Goal: Information Seeking & Learning: Learn about a topic

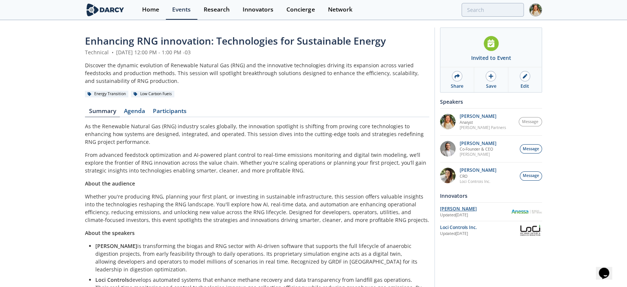
click at [447, 208] on div "[PERSON_NAME]" at bounding box center [475, 208] width 71 height 7
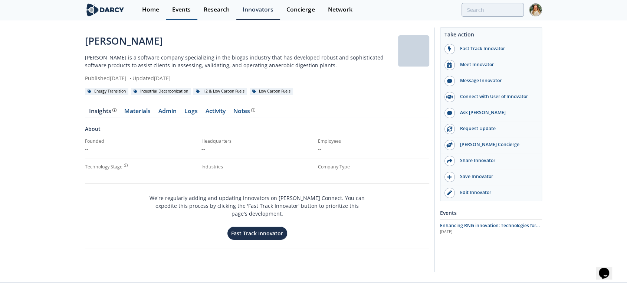
click at [189, 9] on div "Events" at bounding box center [181, 10] width 19 height 6
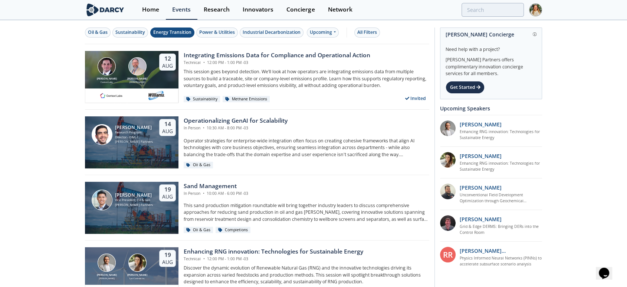
click at [166, 31] on div "Energy Transition" at bounding box center [172, 32] width 38 height 7
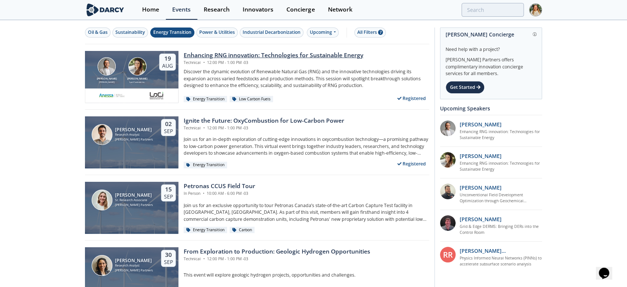
click at [240, 57] on div "Enhancing RNG innovation: Technologies for Sustainable Energy" at bounding box center [274, 55] width 180 height 9
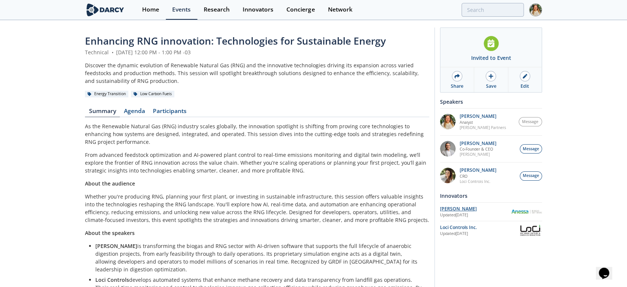
click at [443, 206] on div "[PERSON_NAME]" at bounding box center [475, 208] width 71 height 7
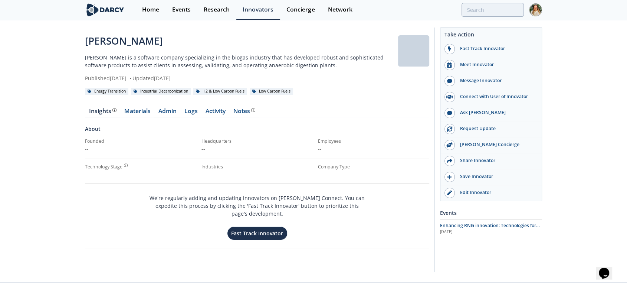
click at [159, 113] on link "Admin" at bounding box center [167, 112] width 26 height 9
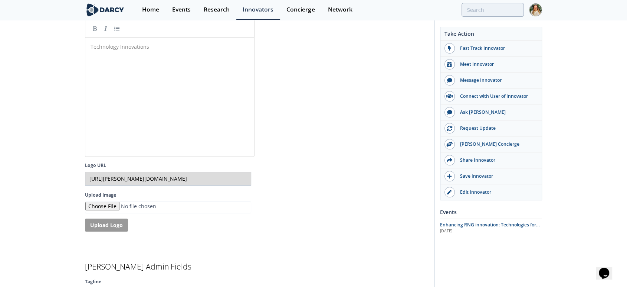
scroll to position [1443, 0]
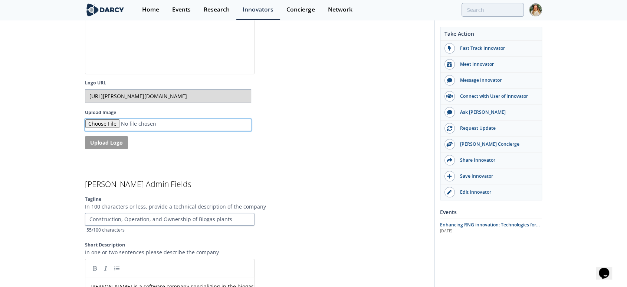
click at [120, 121] on input "Upload Image" at bounding box center [168, 125] width 166 height 12
type input "C:\fakepath\[PERSON_NAME].png"
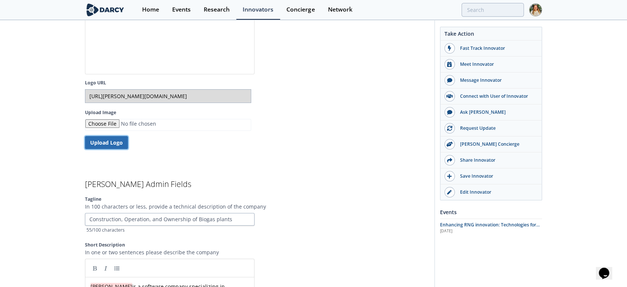
click at [98, 138] on button "Upload Logo" at bounding box center [106, 142] width 43 height 13
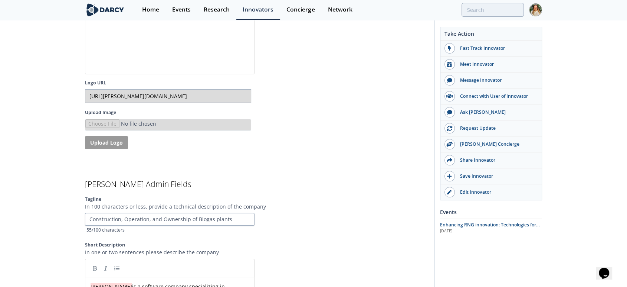
type input "[URL][PERSON_NAME][DOMAIN_NAME]"
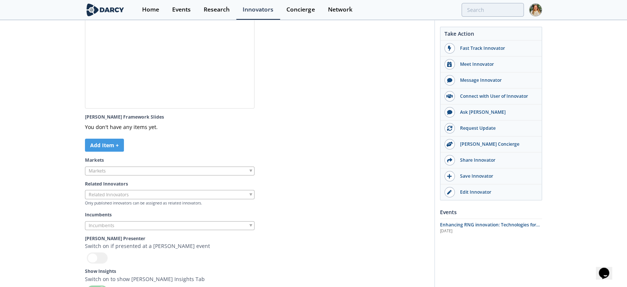
scroll to position [2150, 0]
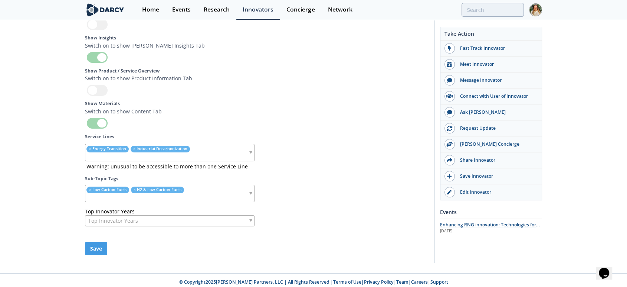
click at [452, 225] on span "Enhancing RNG innovation: Technologies for Sustainable Energy" at bounding box center [490, 227] width 100 height 13
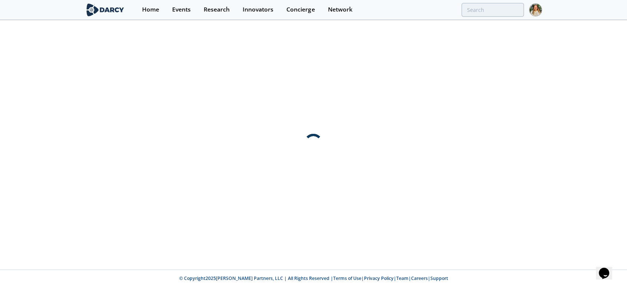
scroll to position [0, 0]
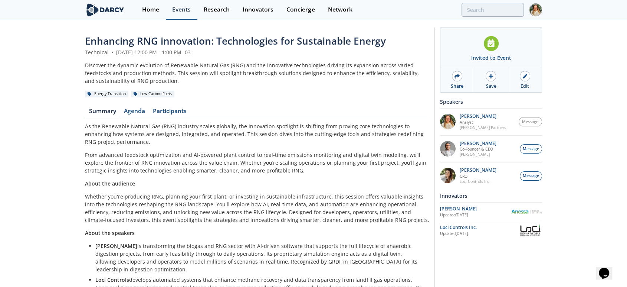
click at [177, 9] on div "Events" at bounding box center [181, 10] width 19 height 6
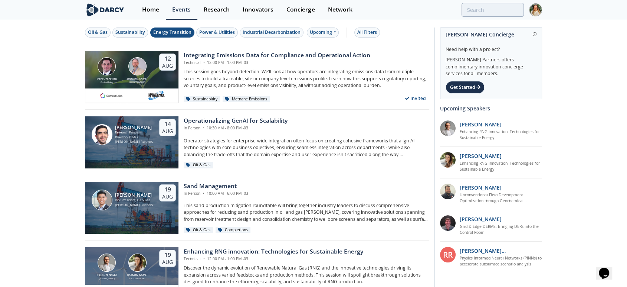
click at [171, 32] on div "Energy Transition" at bounding box center [172, 32] width 38 height 7
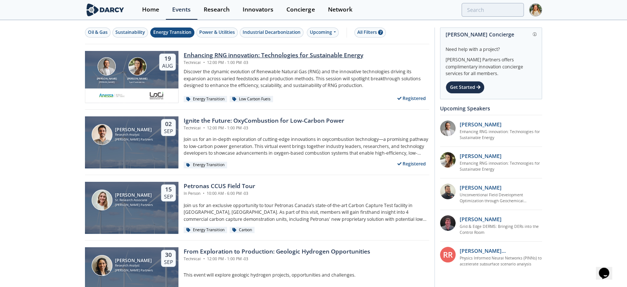
click at [117, 98] on img at bounding box center [112, 95] width 26 height 9
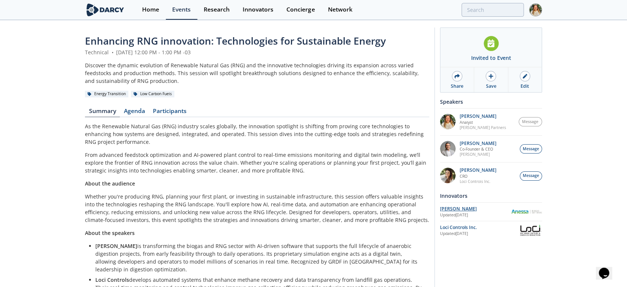
click at [454, 209] on div "[PERSON_NAME]" at bounding box center [475, 208] width 71 height 7
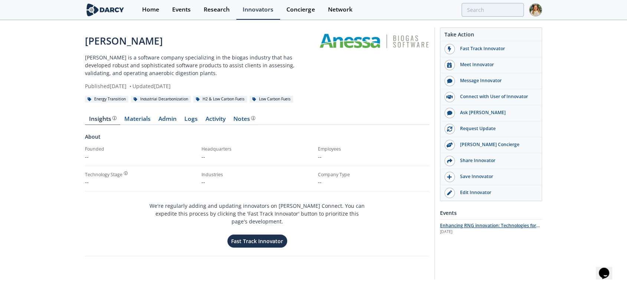
click at [488, 222] on span "Enhancing RNG innovation: Technologies for Sustainable Energy" at bounding box center [490, 228] width 100 height 13
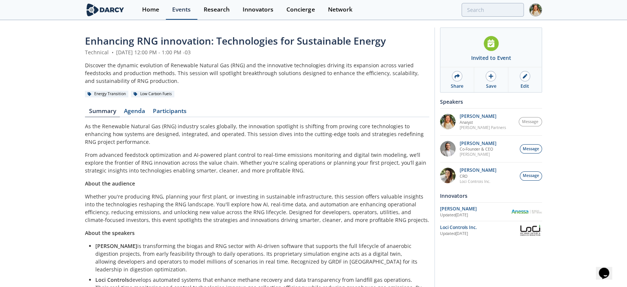
click at [174, 12] on div "Events" at bounding box center [181, 10] width 19 height 6
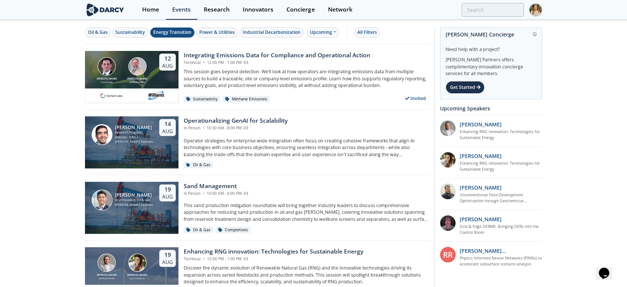
click at [172, 32] on div "Energy Transition" at bounding box center [172, 32] width 38 height 7
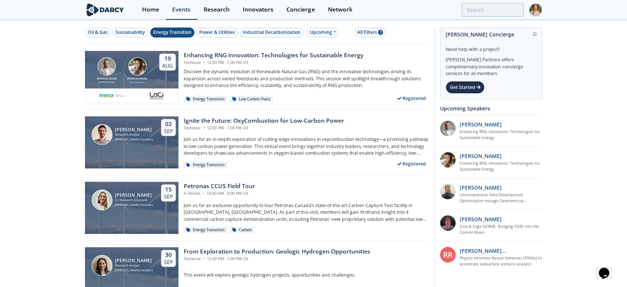
click at [52, 156] on div "Oil & Gas Sustainability Energy Transition Power & Utilities Industrial Decarbo…" at bounding box center [313, 266] width 627 height 491
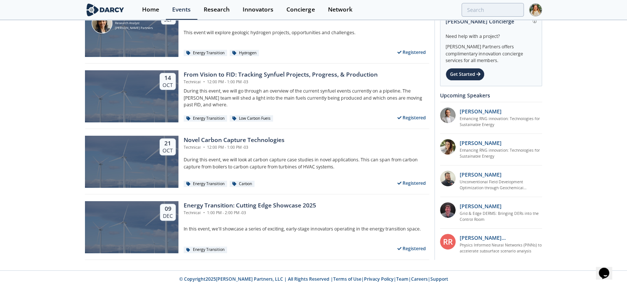
scroll to position [242, 0]
click at [242, 73] on div "From Vision to FID: Tracking Synfuel Projects, Progress, & Production" at bounding box center [281, 74] width 194 height 9
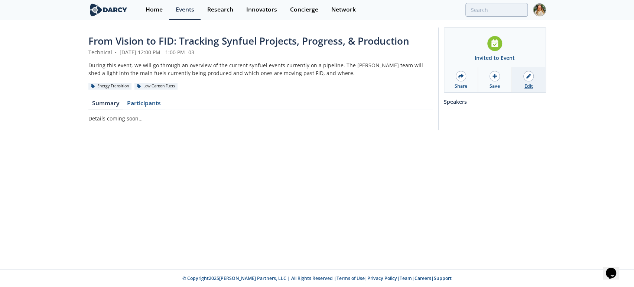
click at [529, 78] on div at bounding box center [528, 76] width 10 height 10
click at [184, 10] on div "Events" at bounding box center [185, 10] width 19 height 6
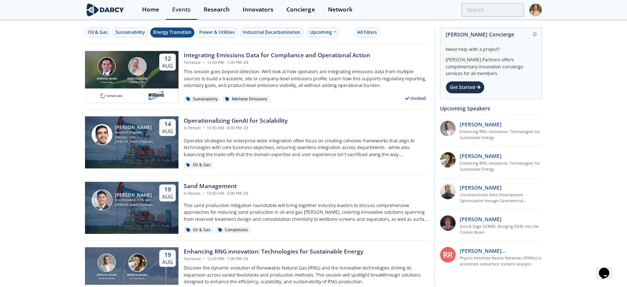
click at [172, 28] on button "Energy Transition" at bounding box center [172, 32] width 44 height 10
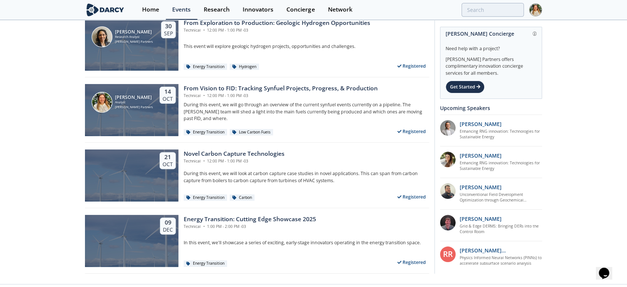
scroll to position [242, 0]
